Goal: Information Seeking & Learning: Learn about a topic

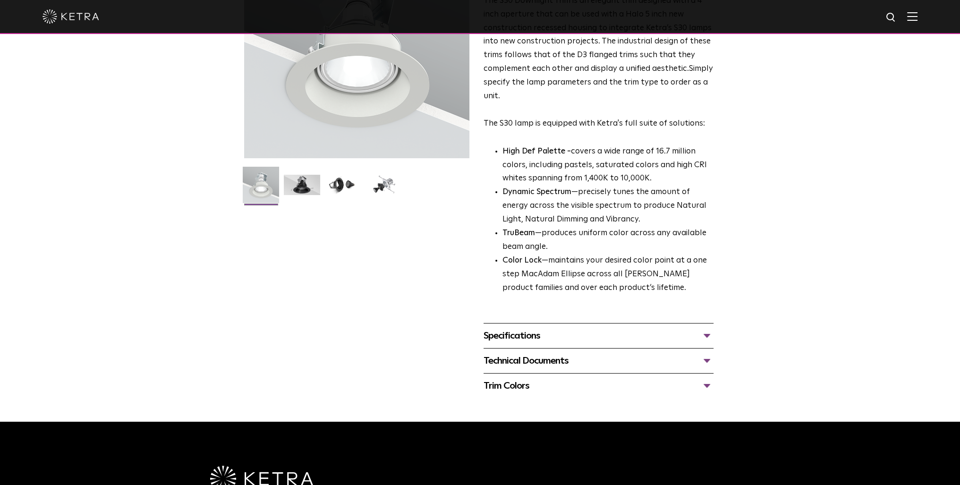
scroll to position [142, 0]
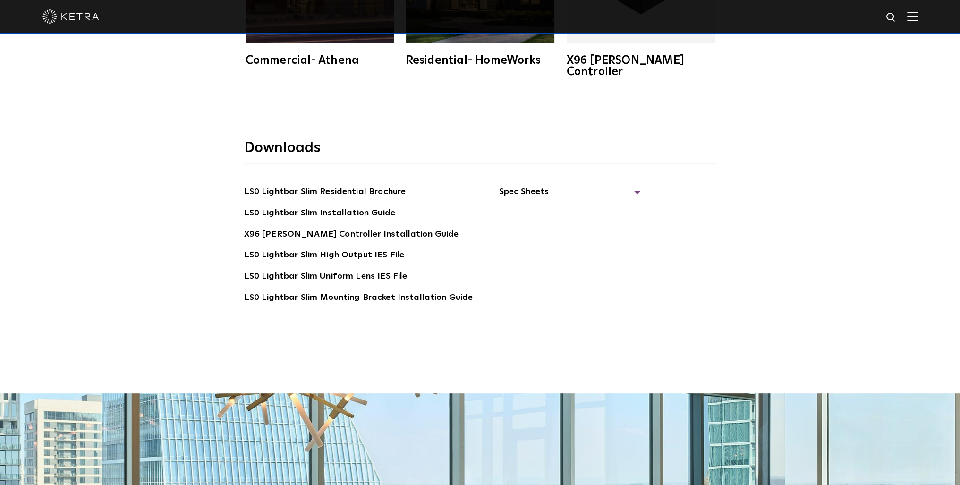
scroll to position [2098, 0]
